Goal: Navigation & Orientation: Find specific page/section

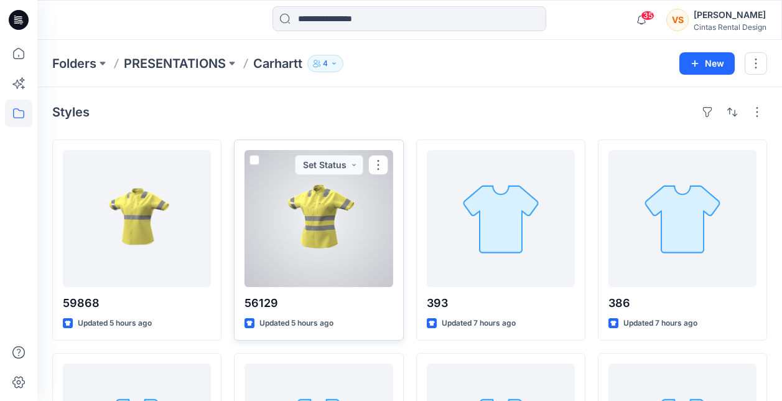
click at [327, 232] on div at bounding box center [319, 218] width 148 height 137
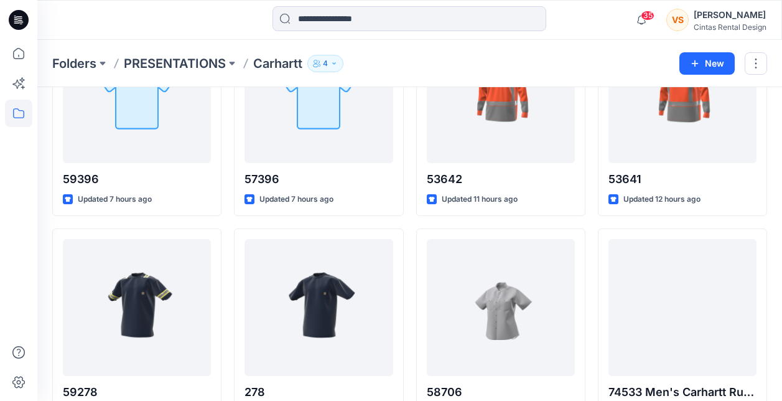
scroll to position [766, 0]
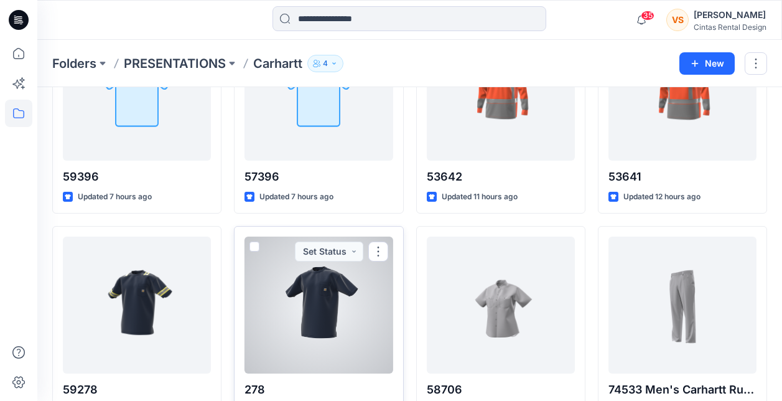
click at [302, 309] on div at bounding box center [319, 305] width 148 height 137
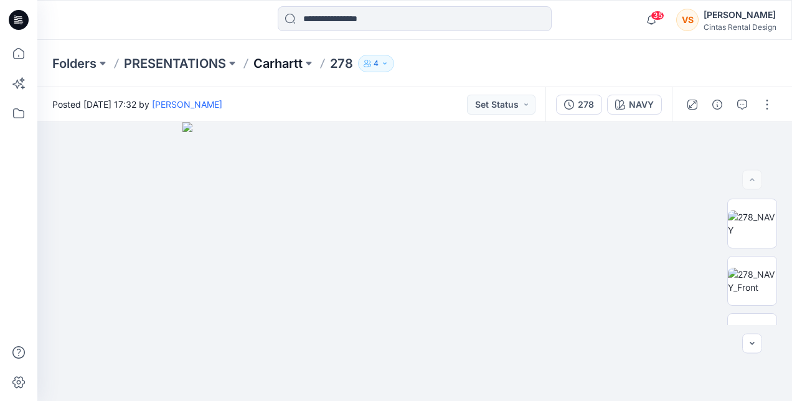
click at [296, 59] on p "Carhartt" at bounding box center [277, 63] width 49 height 17
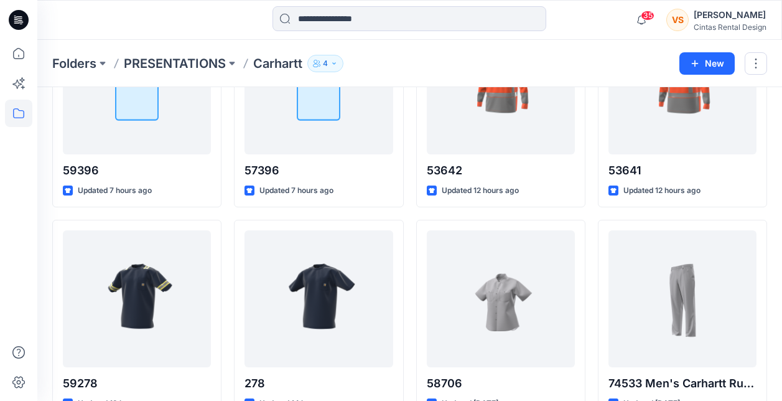
scroll to position [796, 0]
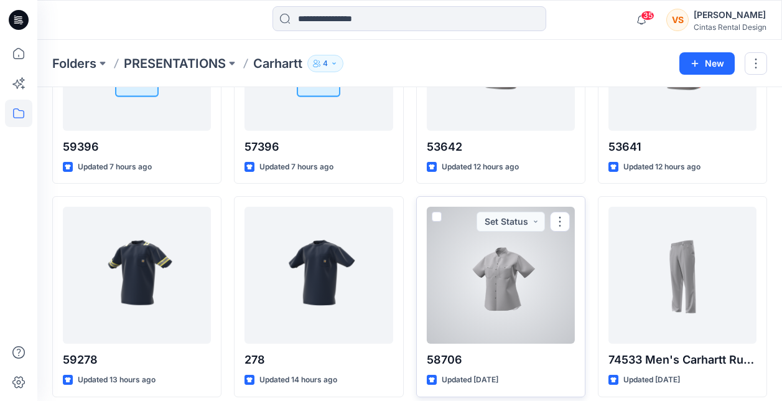
click at [480, 281] on div at bounding box center [501, 275] width 148 height 137
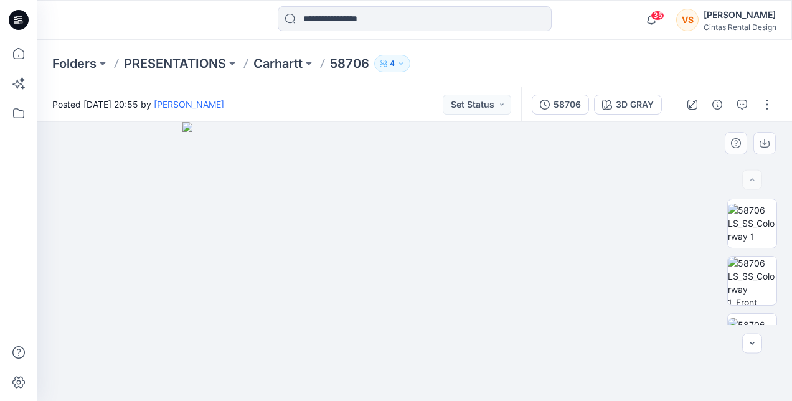
click at [442, 261] on img at bounding box center [414, 261] width 465 height 279
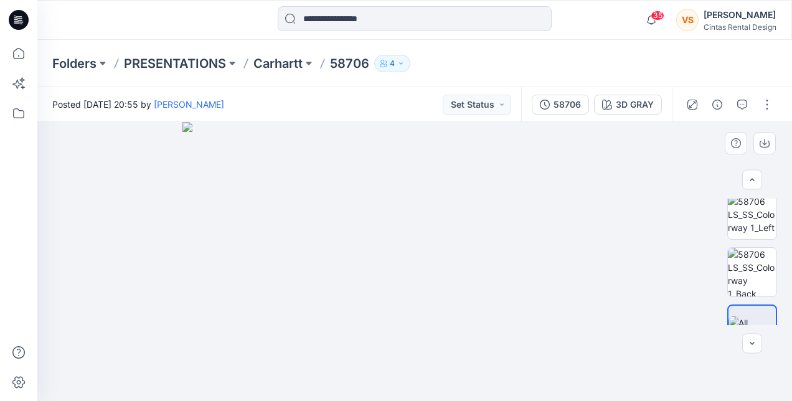
scroll to position [152, 0]
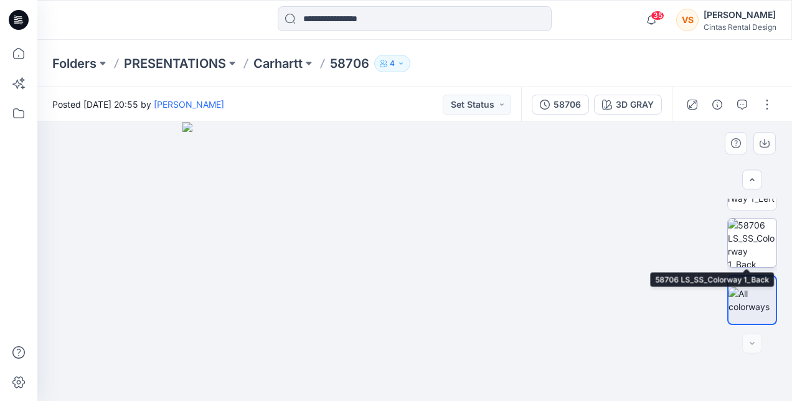
click at [743, 243] on img at bounding box center [752, 242] width 49 height 49
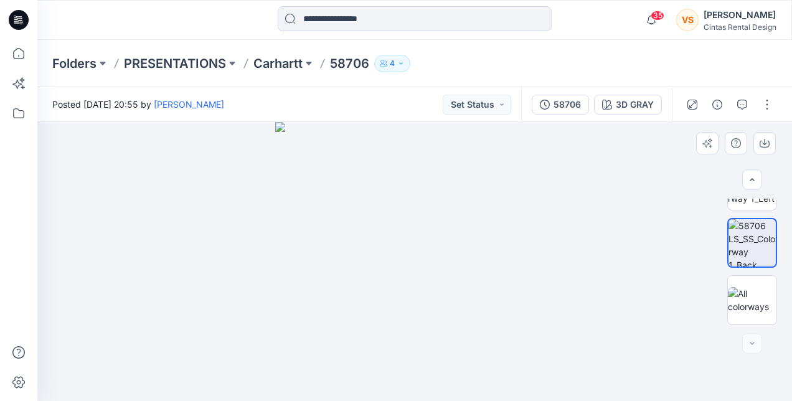
click at [427, 319] on img at bounding box center [414, 261] width 279 height 279
click at [751, 298] on img at bounding box center [752, 300] width 49 height 26
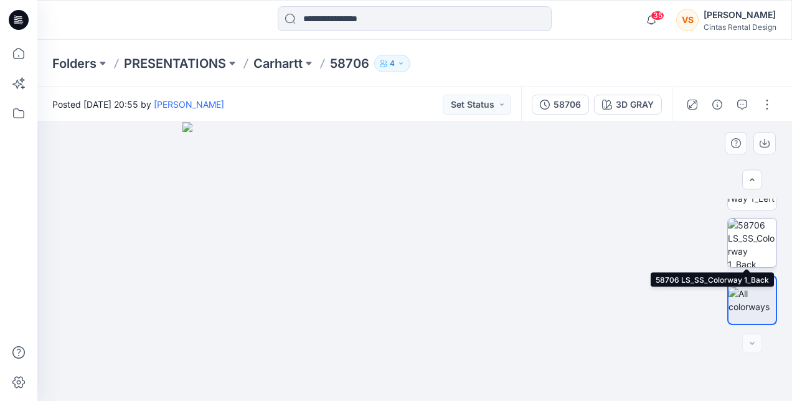
click at [738, 239] on img at bounding box center [752, 242] width 49 height 49
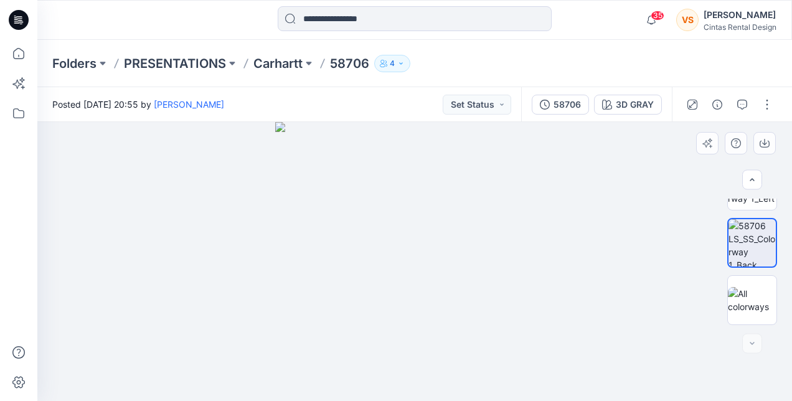
click at [434, 306] on img at bounding box center [414, 261] width 279 height 279
click at [769, 303] on img at bounding box center [752, 300] width 49 height 26
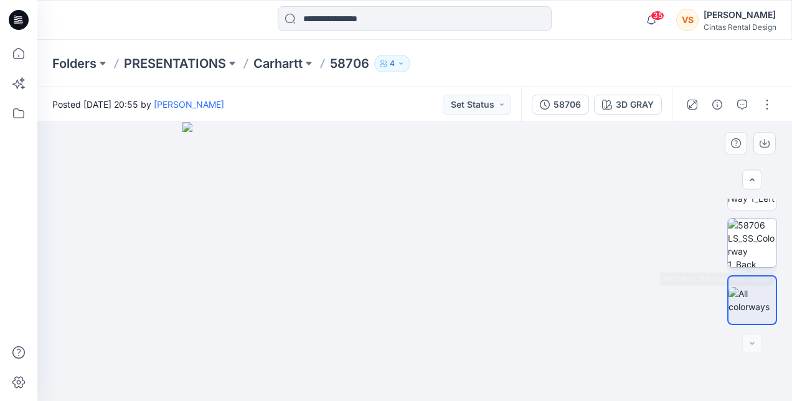
click at [761, 247] on img at bounding box center [752, 242] width 49 height 49
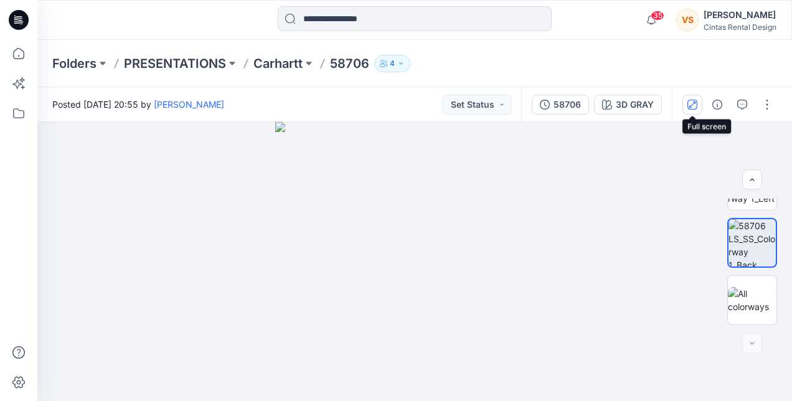
click at [693, 106] on icon "button" at bounding box center [692, 105] width 10 height 10
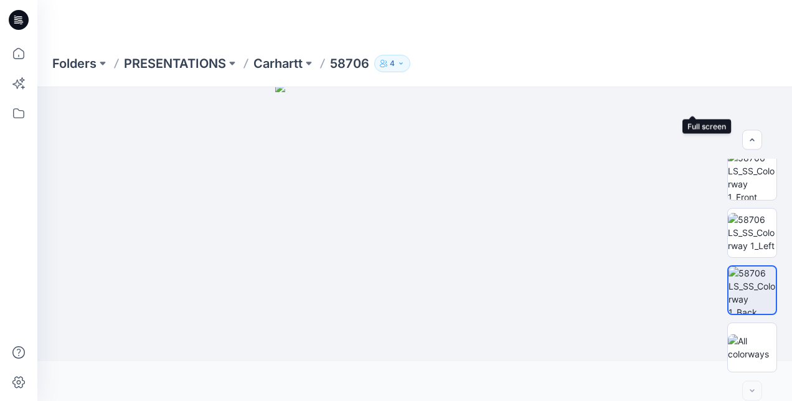
scroll to position [65, 0]
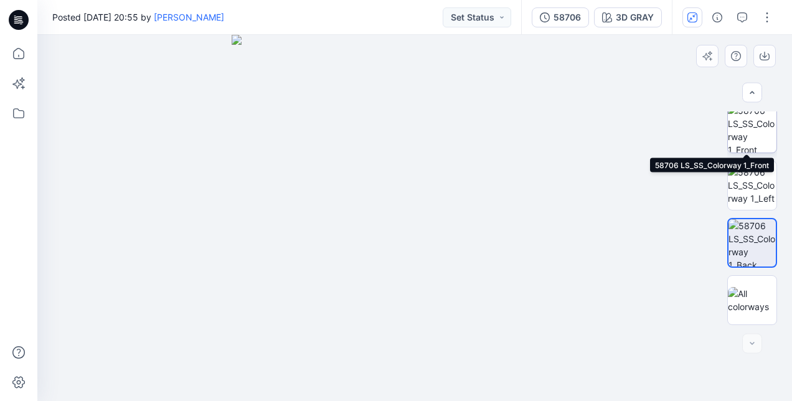
click at [761, 129] on img at bounding box center [752, 128] width 49 height 49
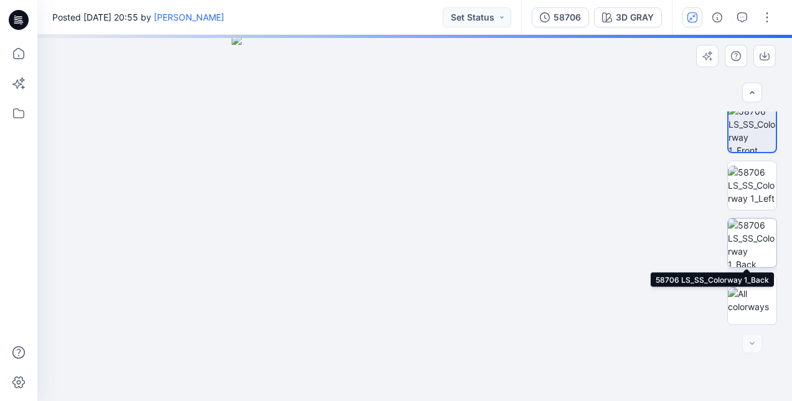
click at [751, 248] on img at bounding box center [752, 242] width 49 height 49
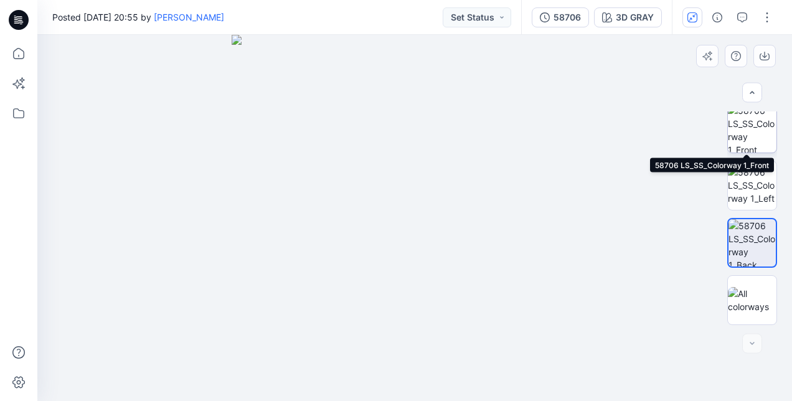
click at [746, 139] on img at bounding box center [752, 128] width 49 height 49
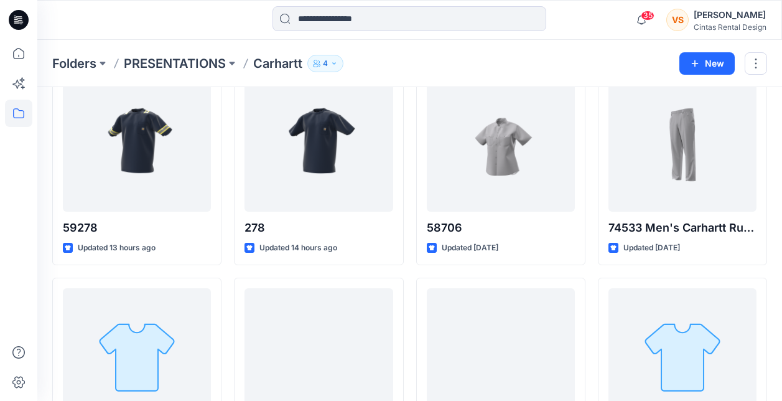
scroll to position [936, 0]
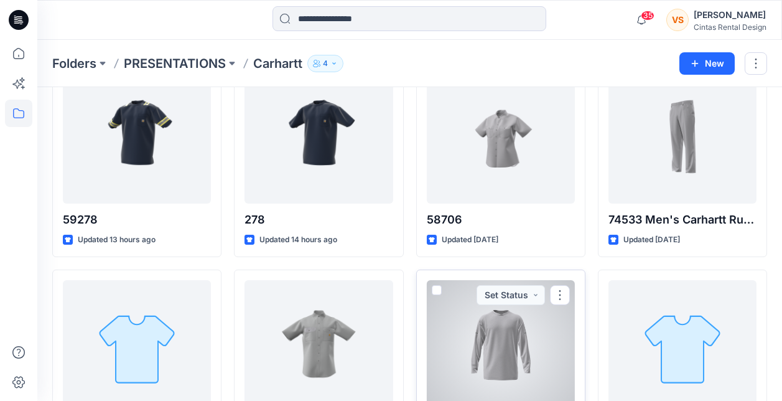
click at [515, 357] on div at bounding box center [501, 348] width 148 height 137
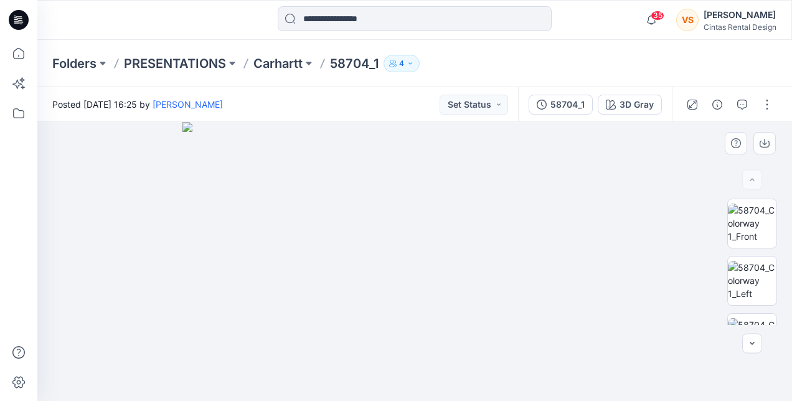
click at [383, 282] on img at bounding box center [414, 261] width 465 height 279
